Goal: Task Accomplishment & Management: Complete application form

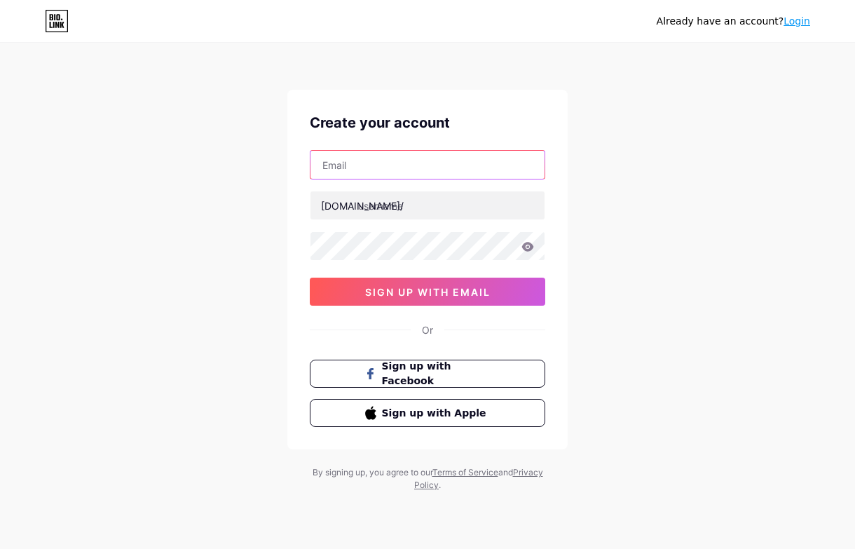
click at [368, 168] on input "text" at bounding box center [427, 165] width 234 height 28
click at [371, 167] on input "text" at bounding box center [427, 165] width 234 height 28
paste input "[EMAIL_ADDRESS][DOMAIN_NAME]"
type input "[EMAIL_ADDRESS][DOMAIN_NAME]"
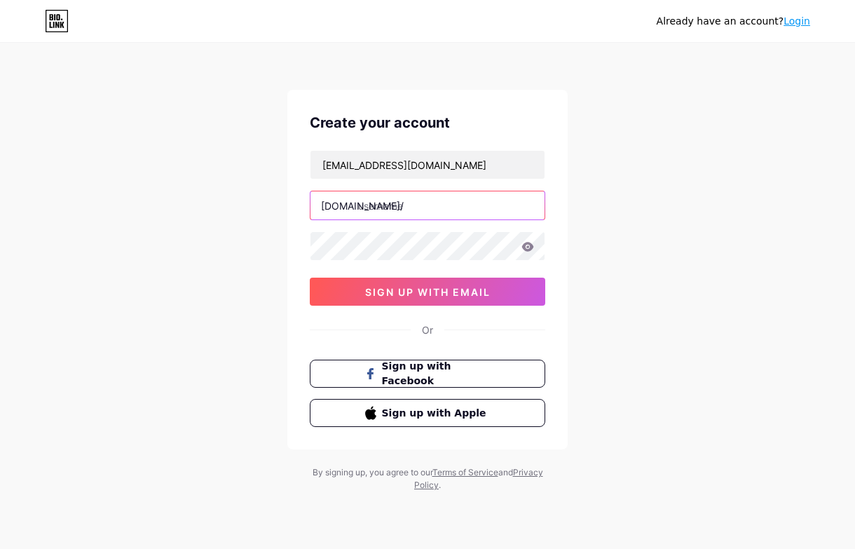
click at [404, 203] on input "text" at bounding box center [427, 205] width 234 height 28
click at [409, 209] on input "text" at bounding box center [427, 205] width 234 height 28
type input "melatitoto"
click at [698, 177] on div "Already have an account? Login Create your account [EMAIL_ADDRESS][DOMAIN_NAME]…" at bounding box center [427, 268] width 855 height 536
click at [444, 209] on input "melatitoto" at bounding box center [427, 205] width 234 height 28
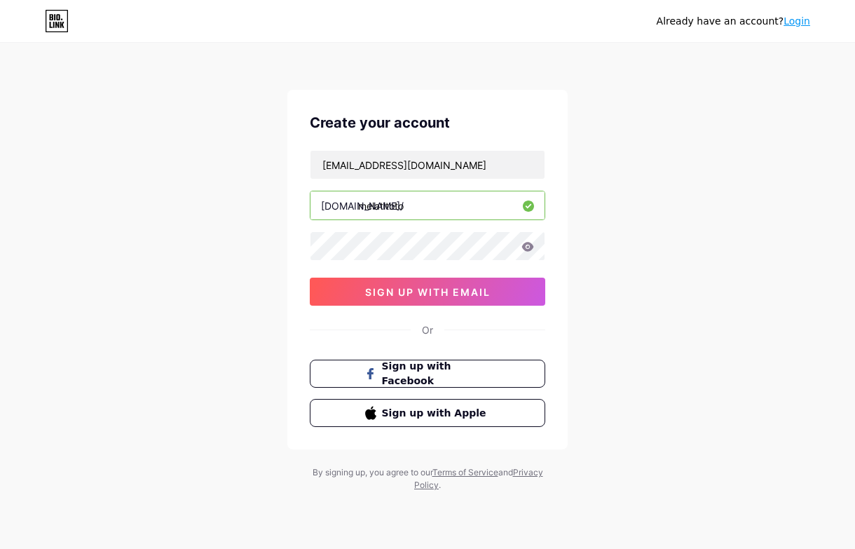
click at [530, 250] on icon at bounding box center [528, 246] width 12 height 9
click at [528, 246] on icon at bounding box center [528, 246] width 12 height 9
click at [527, 244] on icon at bounding box center [528, 246] width 12 height 9
click at [530, 245] on icon at bounding box center [528, 246] width 12 height 9
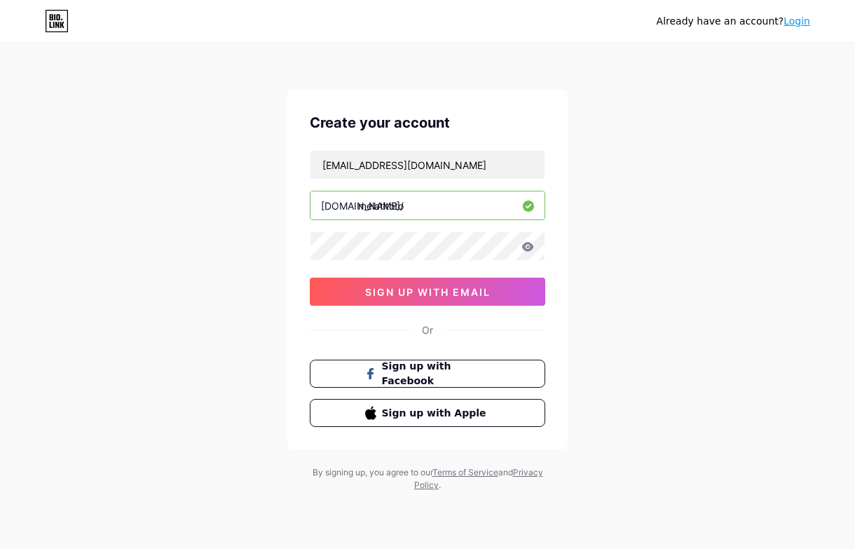
click at [527, 247] on icon at bounding box center [528, 246] width 12 height 9
click at [671, 214] on div "Already have an account? Login Create your account [EMAIL_ADDRESS][DOMAIN_NAME]…" at bounding box center [427, 268] width 855 height 536
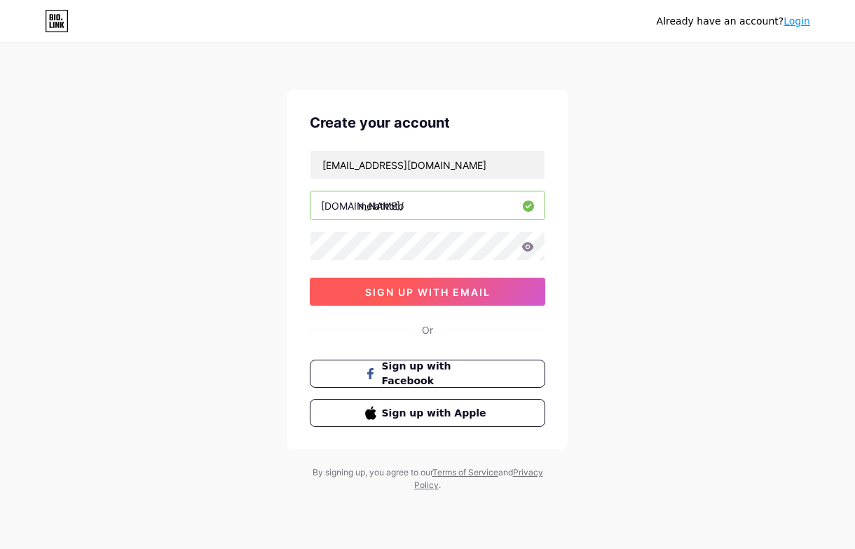
click at [401, 296] on span "sign up with email" at bounding box center [427, 292] width 125 height 12
